Goal: Information Seeking & Learning: Learn about a topic

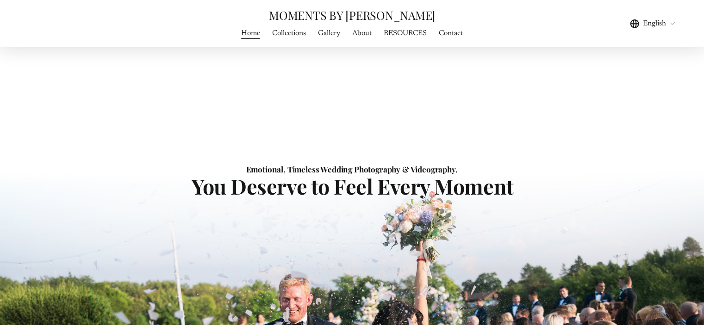
click at [360, 34] on link "About" at bounding box center [361, 33] width 19 height 12
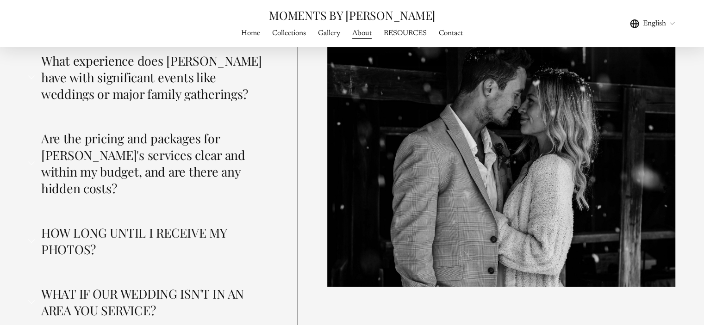
scroll to position [2342, 0]
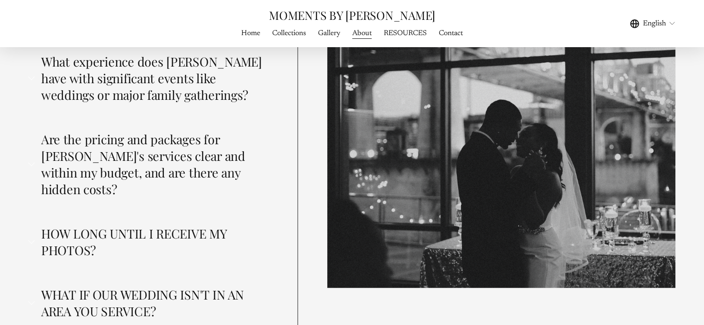
click at [155, 131] on span "Are the pricing and packages for Frank's services clear and within my budget, a…" at bounding box center [151, 164] width 233 height 67
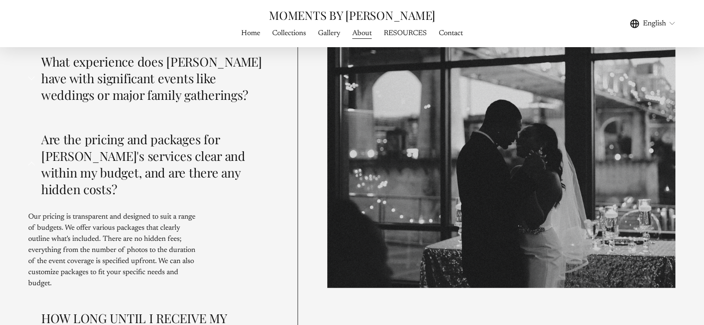
click at [280, 31] on link "Collections" at bounding box center [289, 33] width 34 height 12
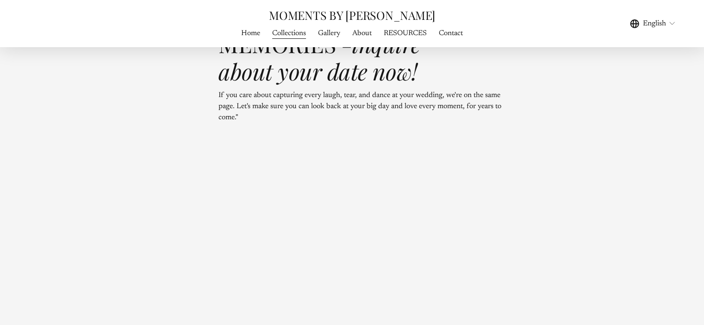
scroll to position [3085, 0]
